Goal: Task Accomplishment & Management: Use online tool/utility

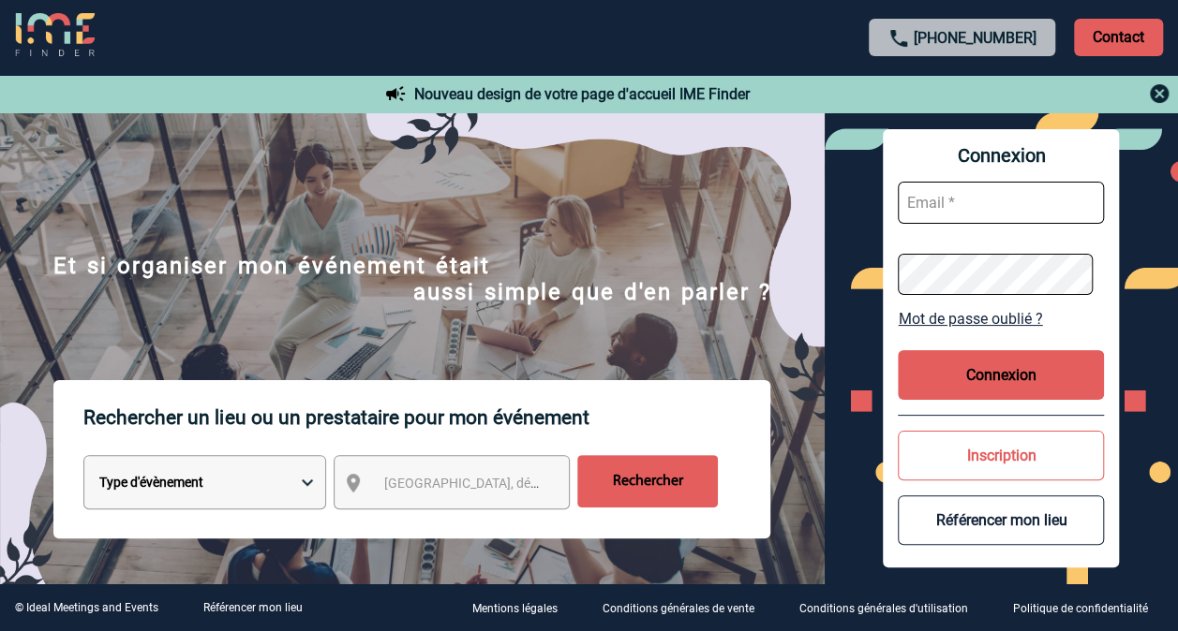
click at [1017, 200] on input "text" at bounding box center [1000, 203] width 206 height 42
paste input ": lannay.tomazmeiradevasconcelos@sanofi.com"
type input ": lannay.tomazmeiradevasconcelos@sanofi.com"
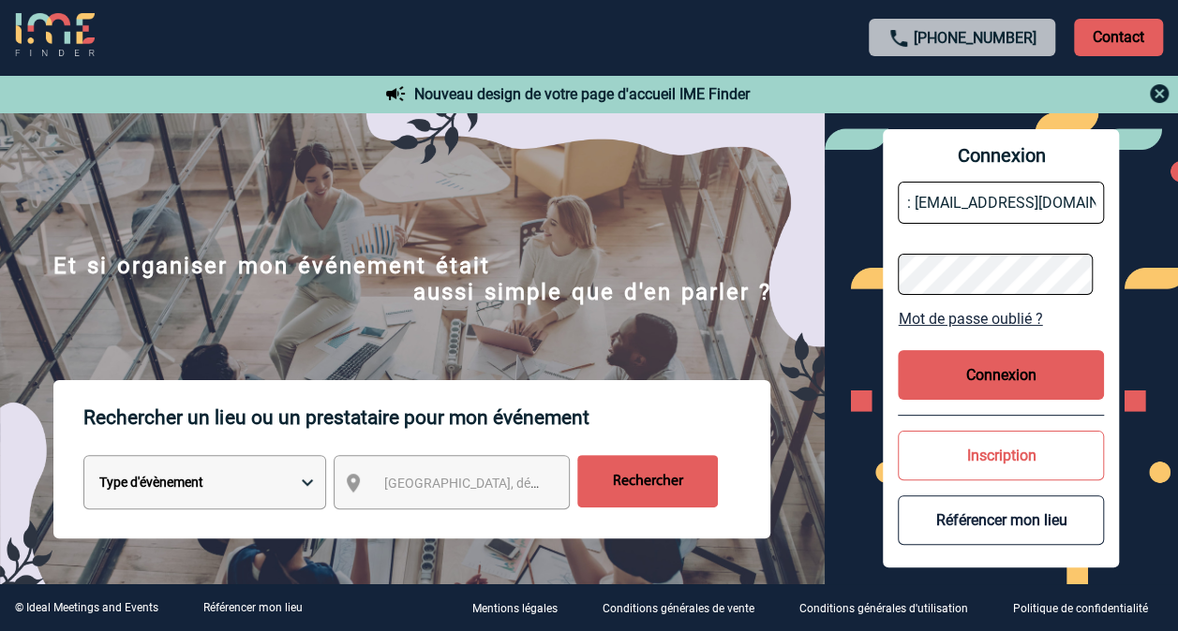
click at [1000, 356] on button "Connexion" at bounding box center [1000, 375] width 206 height 50
click at [1045, 352] on button "Connexion" at bounding box center [1000, 375] width 206 height 50
click at [982, 219] on input "text" at bounding box center [1000, 203] width 206 height 42
type input "lannay.tomazmeiradevasconcelos@sanofi.com"
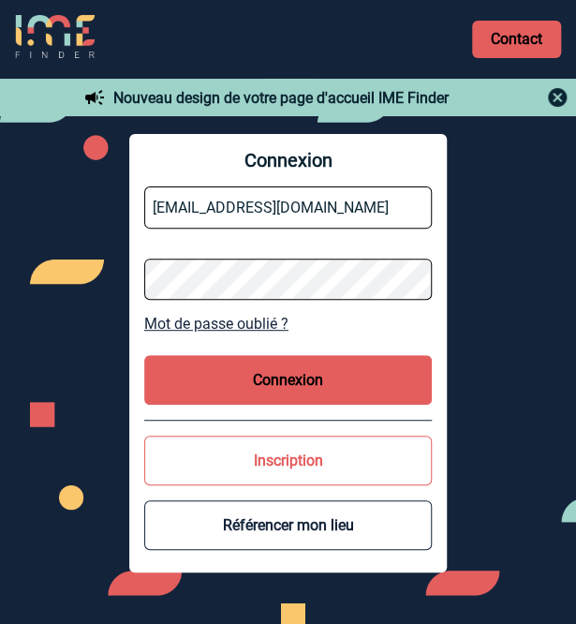
click at [245, 390] on button "Connexion" at bounding box center [288, 380] width 289 height 50
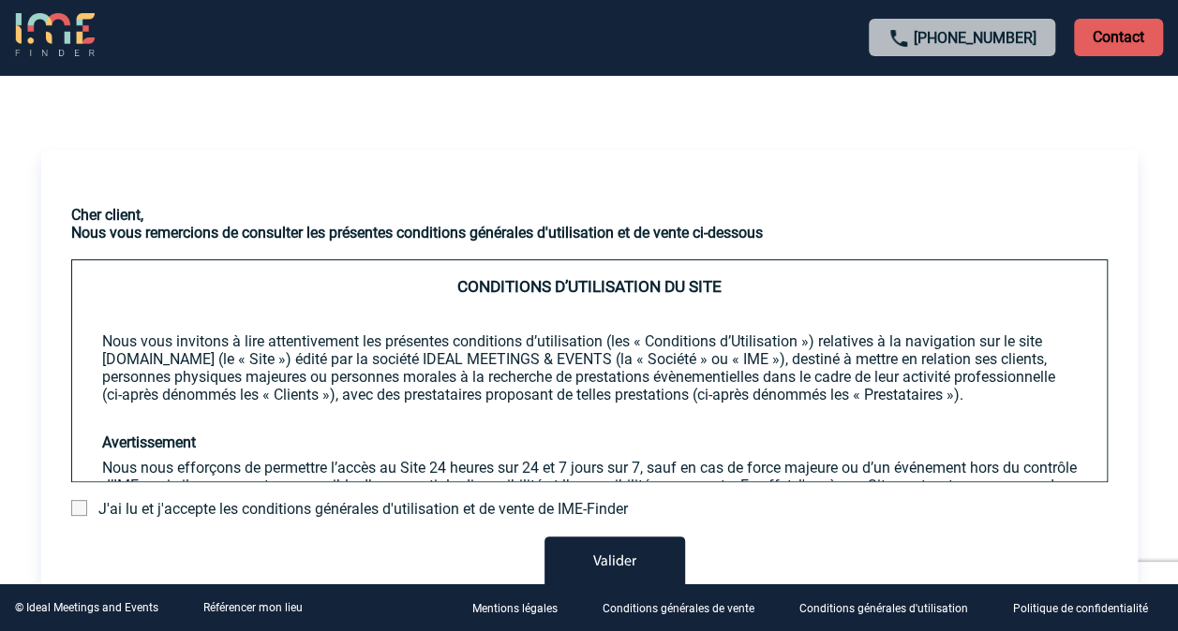
click at [71, 511] on span at bounding box center [79, 508] width 16 height 16
click at [0, 0] on input "checkbox" at bounding box center [0, 0] width 0 height 0
click at [575, 557] on button "Valider" at bounding box center [614, 563] width 141 height 52
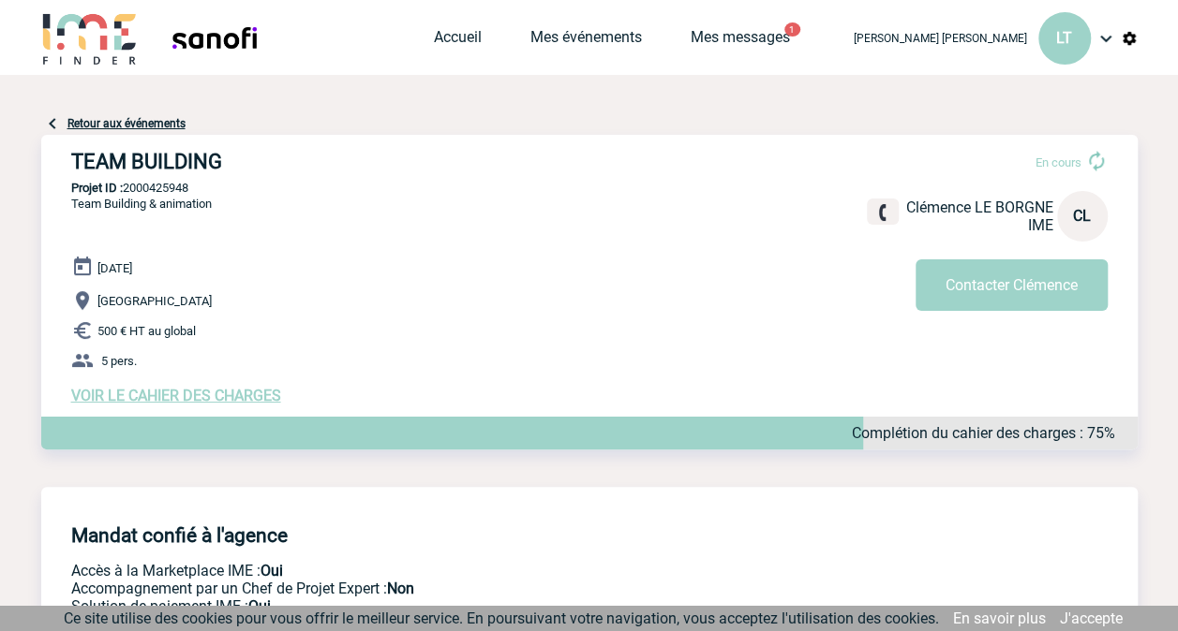
click at [176, 402] on span "VOIR LE CAHIER DES CHARGES" at bounding box center [176, 396] width 210 height 18
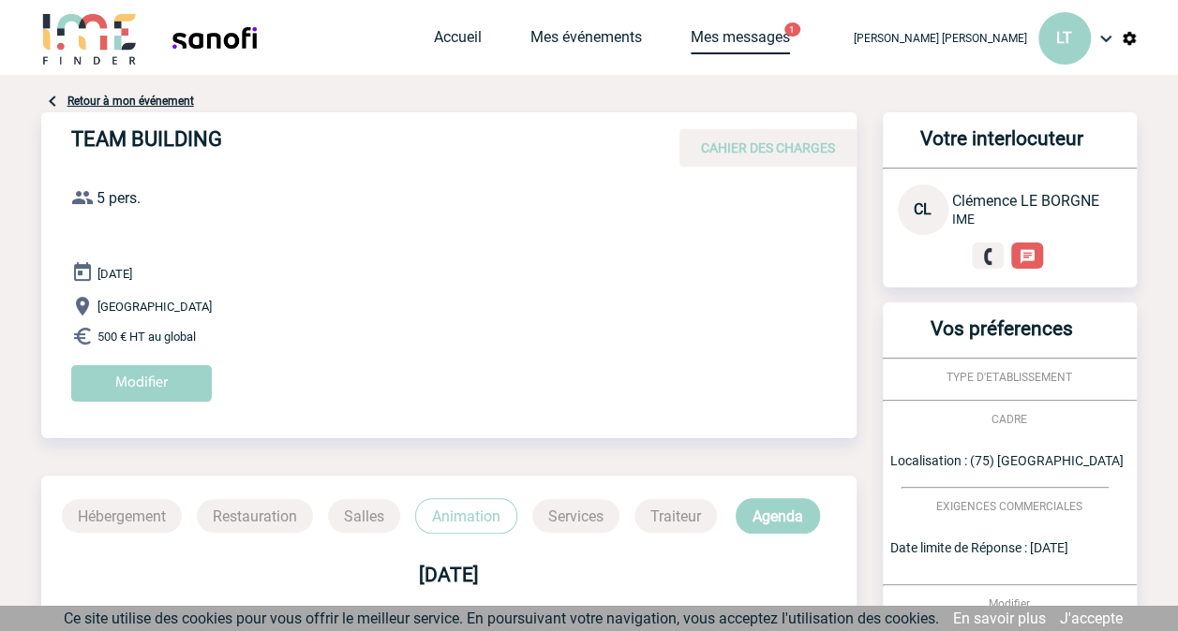
click at [690, 39] on link "Mes messages" at bounding box center [739, 41] width 99 height 26
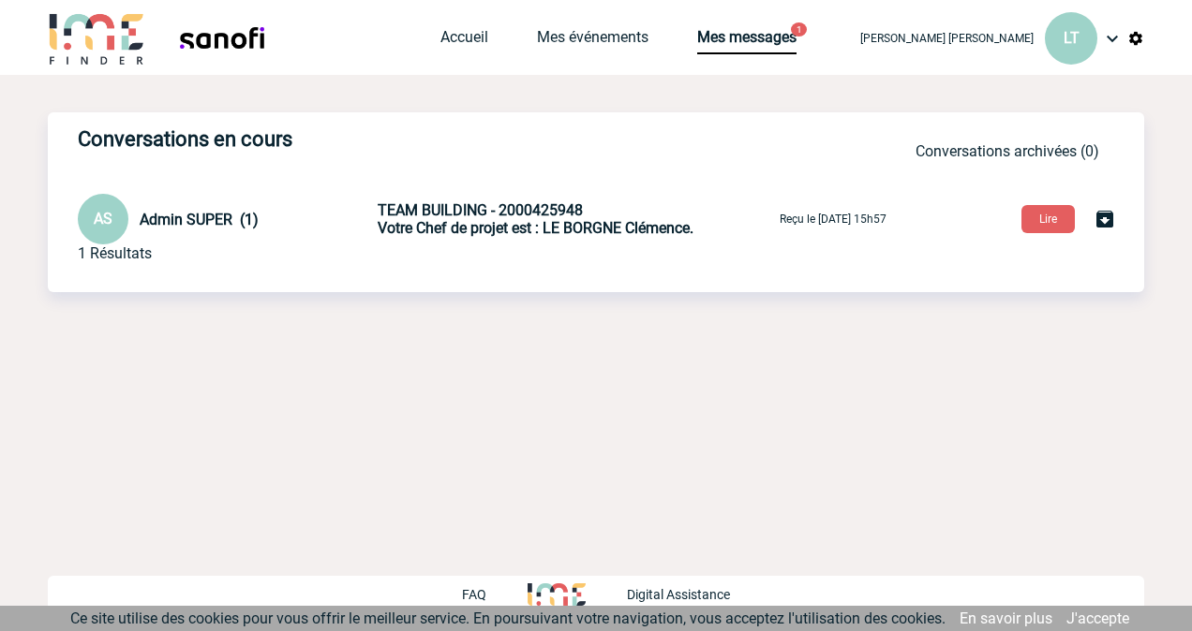
click at [809, 217] on p "Reçu le [DATE] 15h57" at bounding box center [832, 219] width 107 height 13
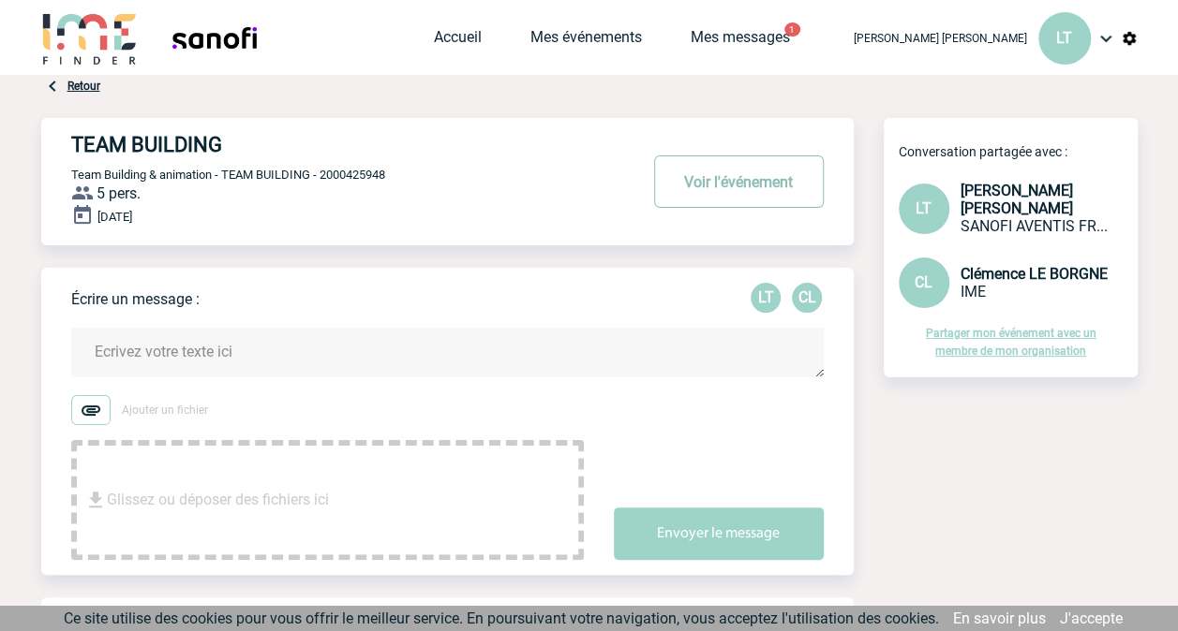
click at [748, 169] on button "Voir l'événement" at bounding box center [739, 182] width 170 height 52
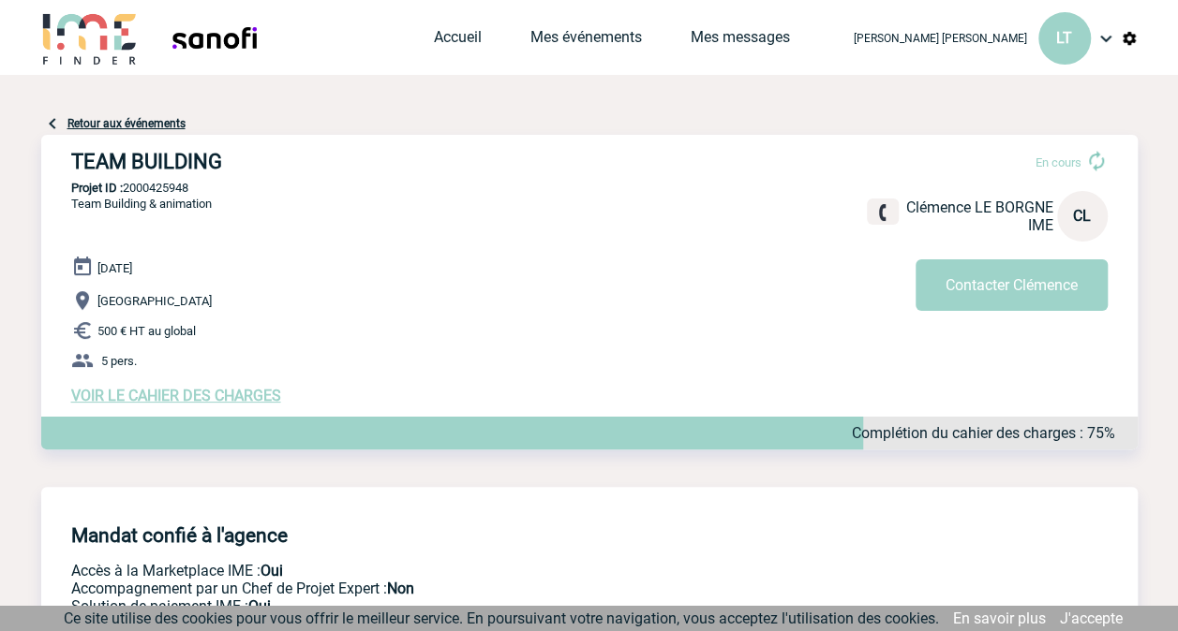
click at [167, 405] on span "VOIR LE CAHIER DES CHARGES" at bounding box center [176, 396] width 210 height 18
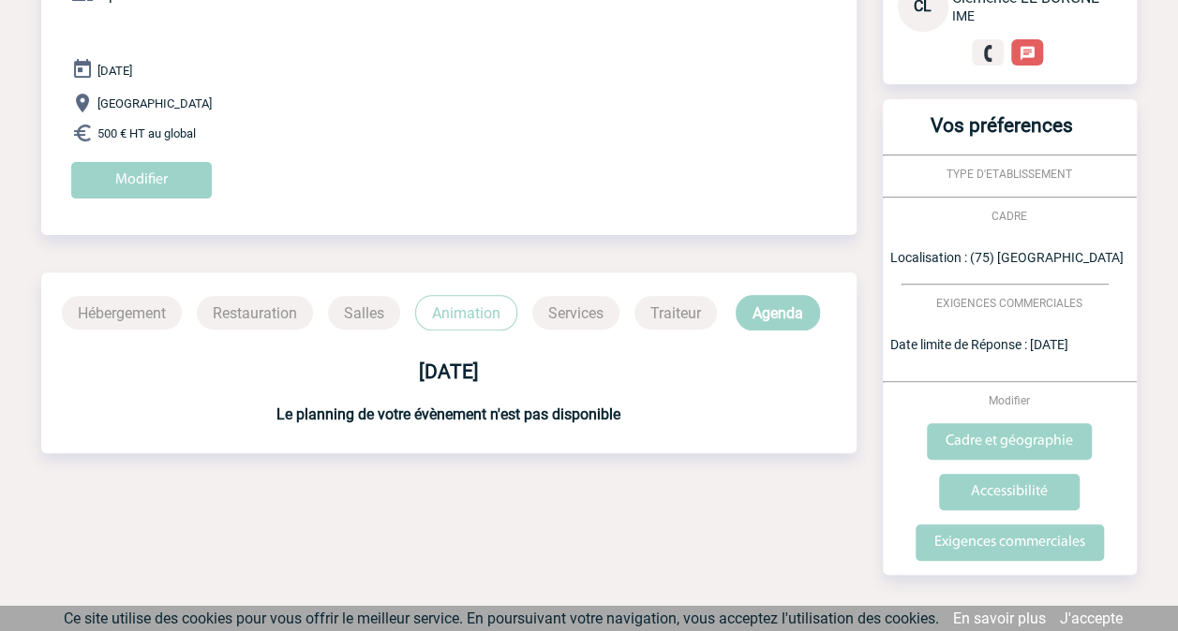
scroll to position [223, 0]
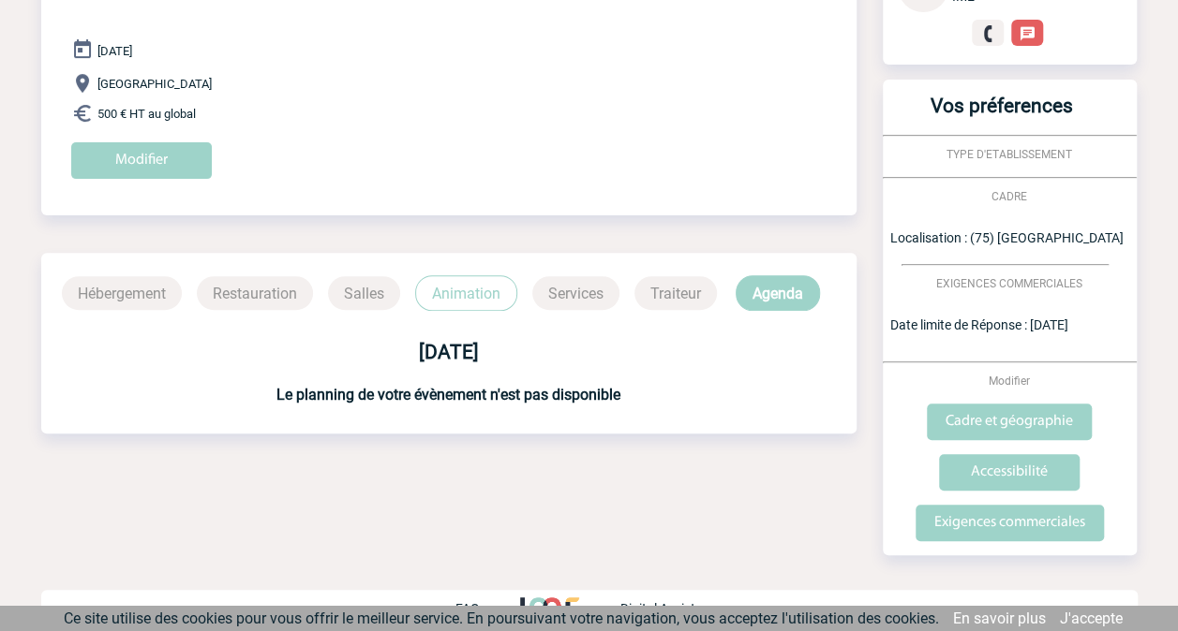
click at [141, 296] on p "Hébergement" at bounding box center [122, 293] width 120 height 34
click at [245, 283] on p "Restauration" at bounding box center [255, 293] width 116 height 34
click at [371, 284] on p "Salles" at bounding box center [364, 293] width 72 height 34
click at [486, 289] on p "Animation" at bounding box center [466, 293] width 102 height 36
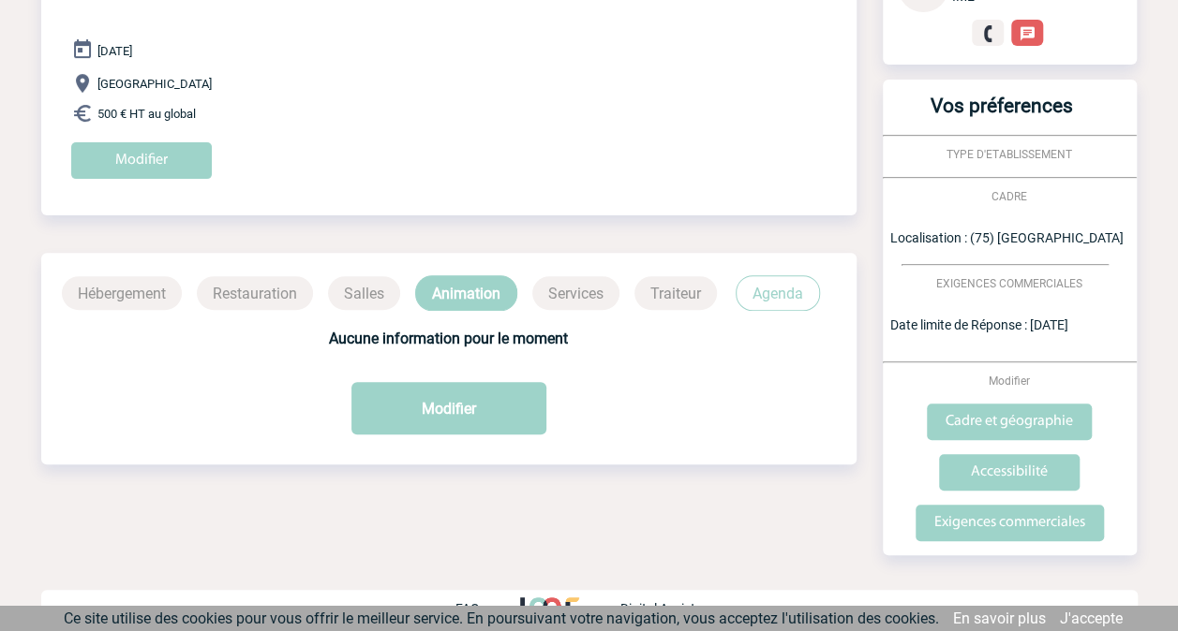
click at [588, 297] on p "Services" at bounding box center [575, 293] width 87 height 34
click at [689, 296] on p "Traiteur" at bounding box center [675, 293] width 82 height 34
click at [774, 300] on p "Agenda" at bounding box center [777, 293] width 84 height 36
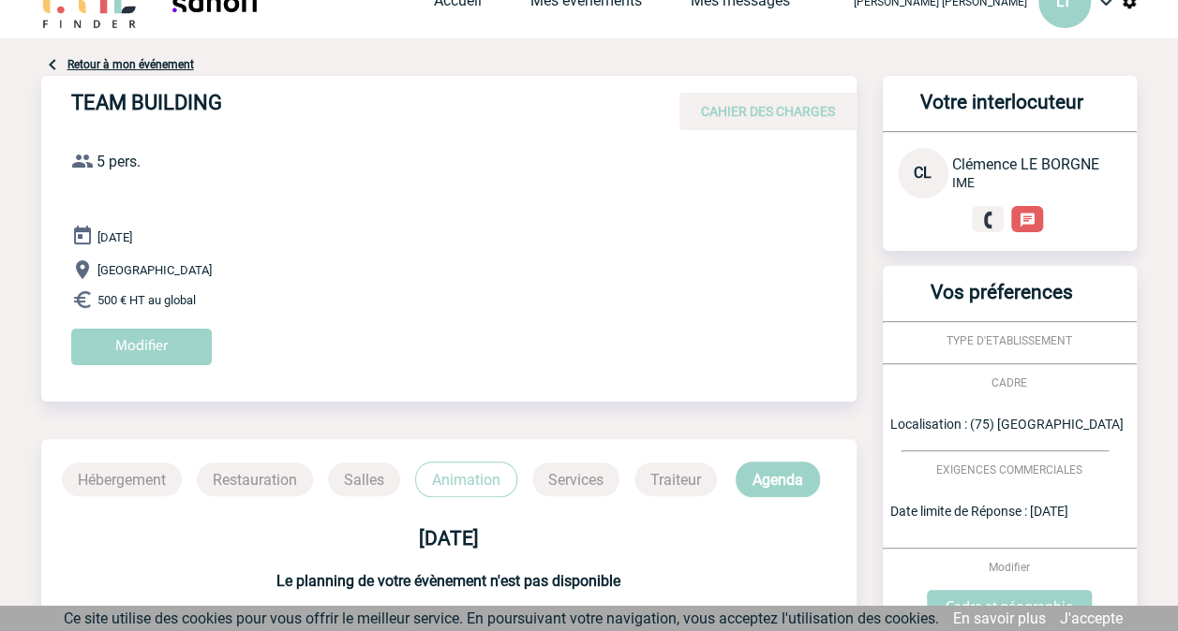
scroll to position [0, 0]
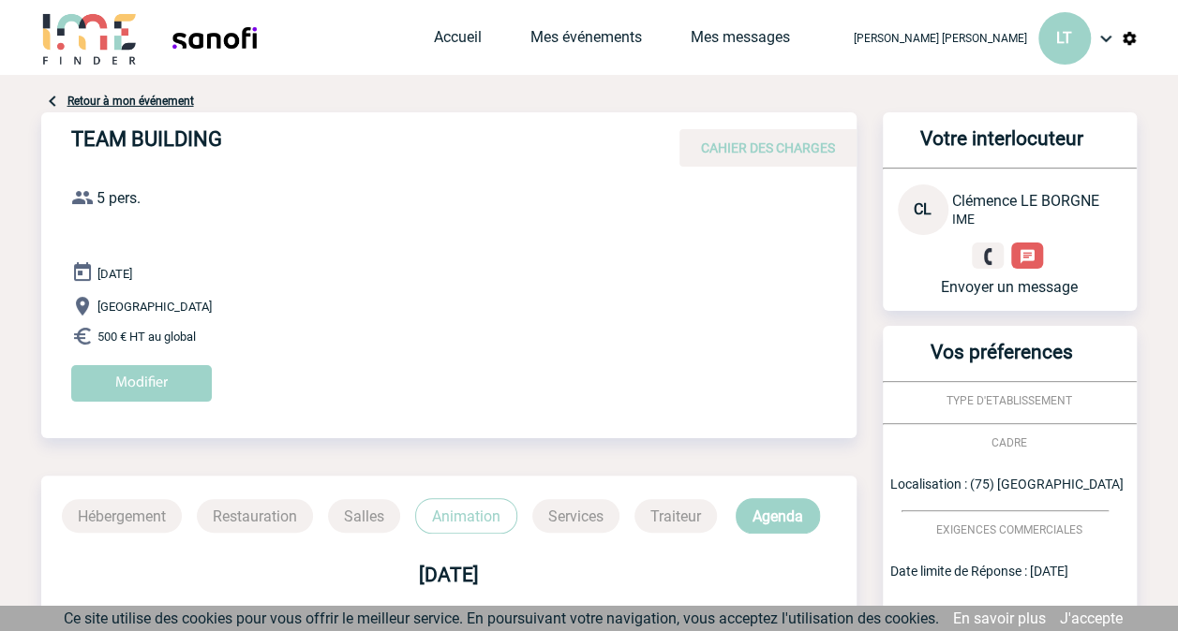
click at [1109, 33] on img at bounding box center [1105, 38] width 22 height 22
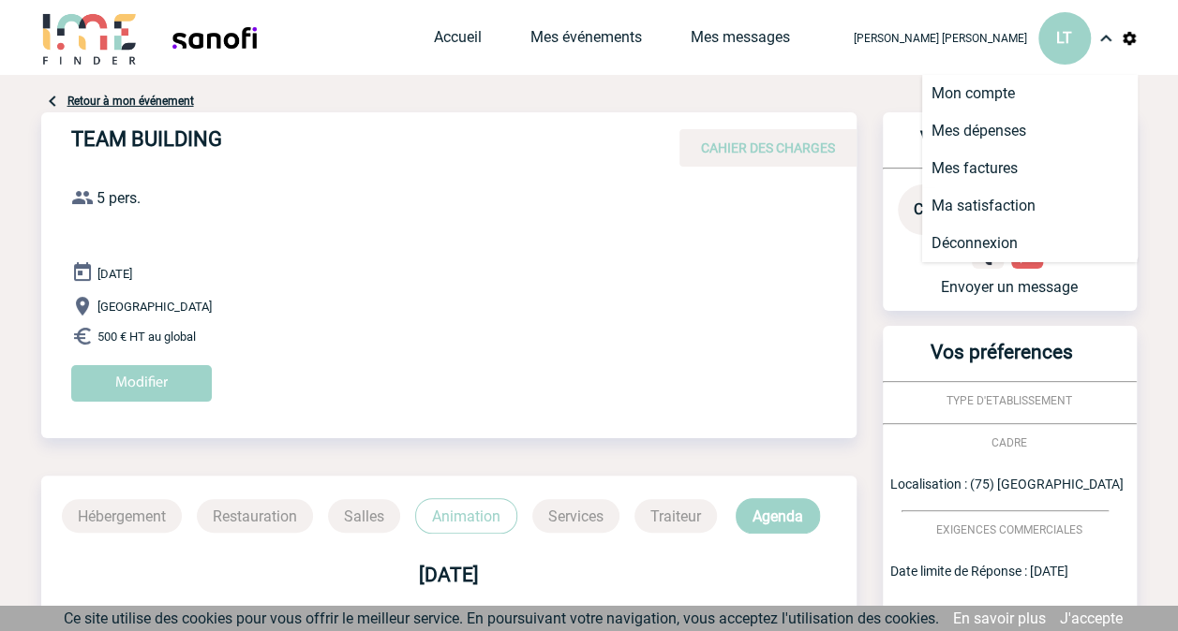
click at [1109, 33] on img at bounding box center [1105, 38] width 22 height 22
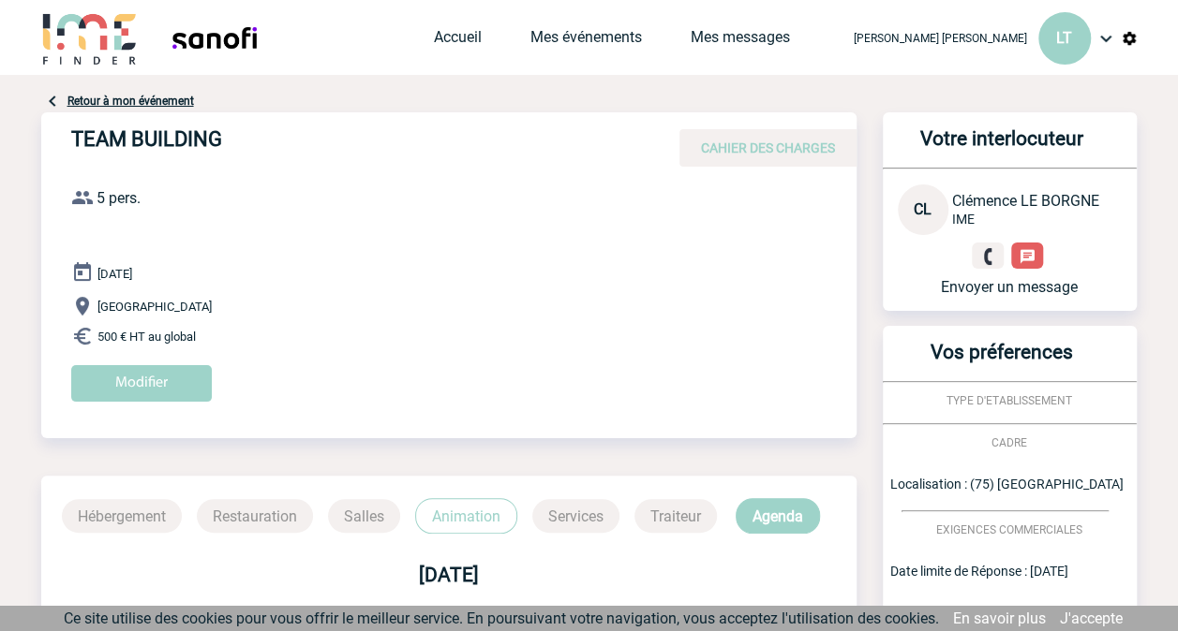
click at [1111, 619] on link "J'accepte" at bounding box center [1090, 619] width 63 height 18
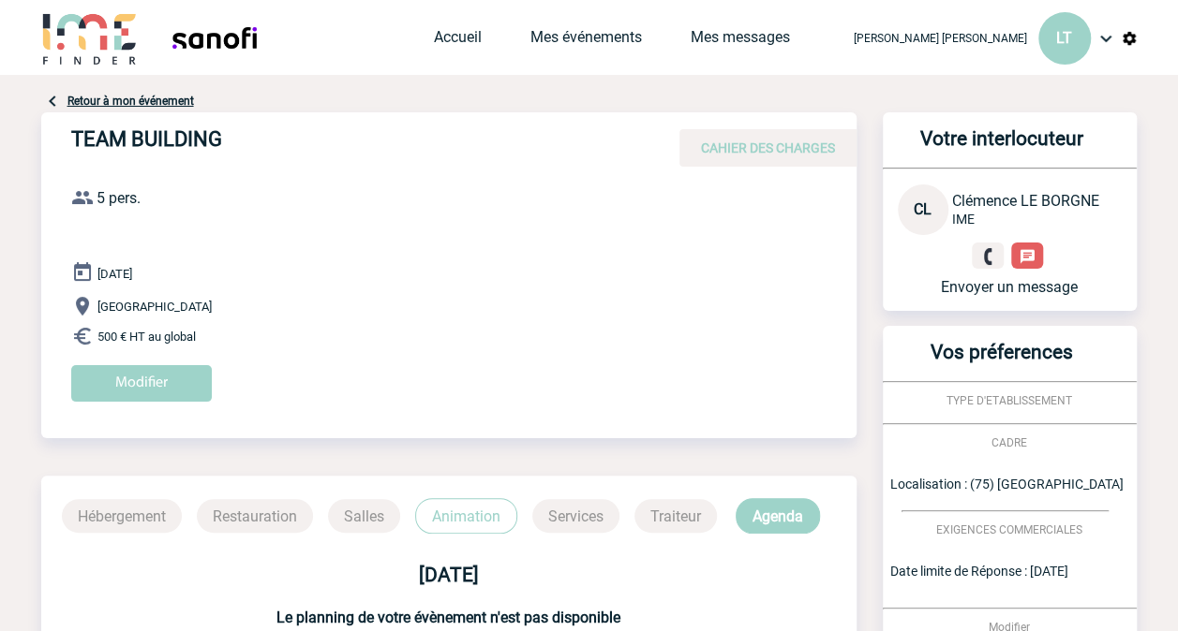
click at [616, 281] on div "[DATE] [GEOGRAPHIC_DATA] 500 € HT au global Modifier" at bounding box center [463, 338] width 785 height 155
drag, startPoint x: 97, startPoint y: 333, endPoint x: 193, endPoint y: 334, distance: 95.6
click at [193, 334] on span "500 € HT au global" at bounding box center [146, 337] width 98 height 14
drag, startPoint x: 193, startPoint y: 334, endPoint x: 277, endPoint y: 330, distance: 84.4
click at [277, 330] on p "500 € HT au global" at bounding box center [463, 336] width 785 height 22
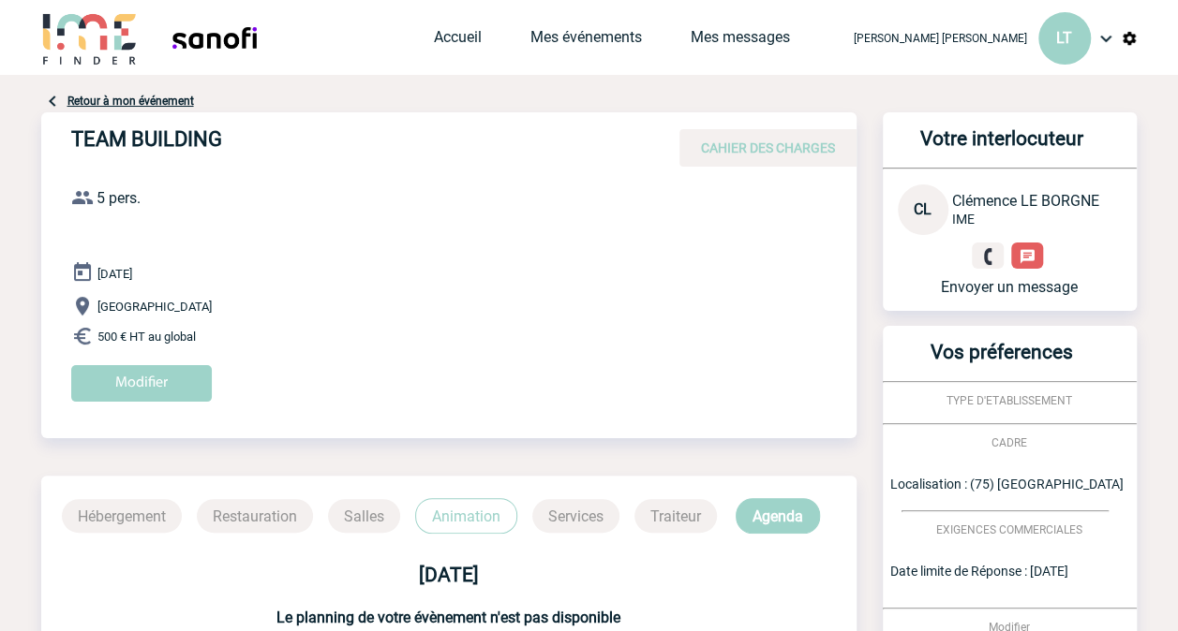
click at [633, 263] on div "[DATE] [GEOGRAPHIC_DATA] 500 € HT au global Modifier" at bounding box center [463, 338] width 785 height 155
click at [522, 240] on div "TEAM BUILDING CAHIER DES CHARGES TEAM BUILDING le [DATE] 5 pers. Envoyer un mes…" at bounding box center [448, 264] width 815 height 304
